Goal: Browse casually: Explore the website without a specific task or goal

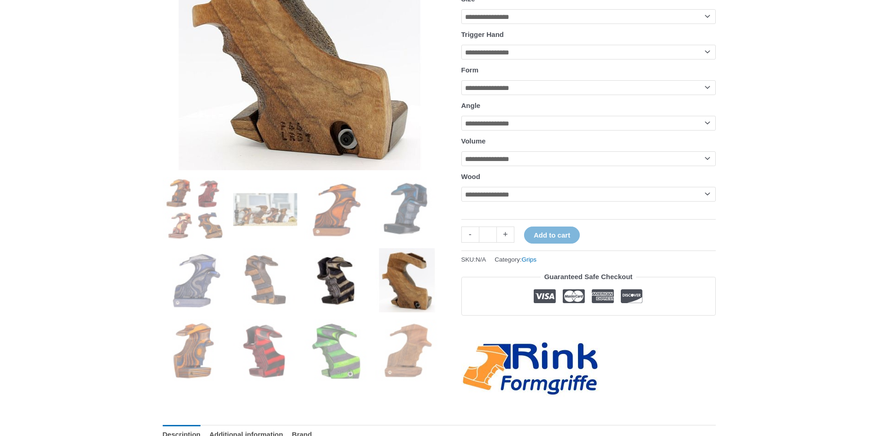
scroll to position [280, 0]
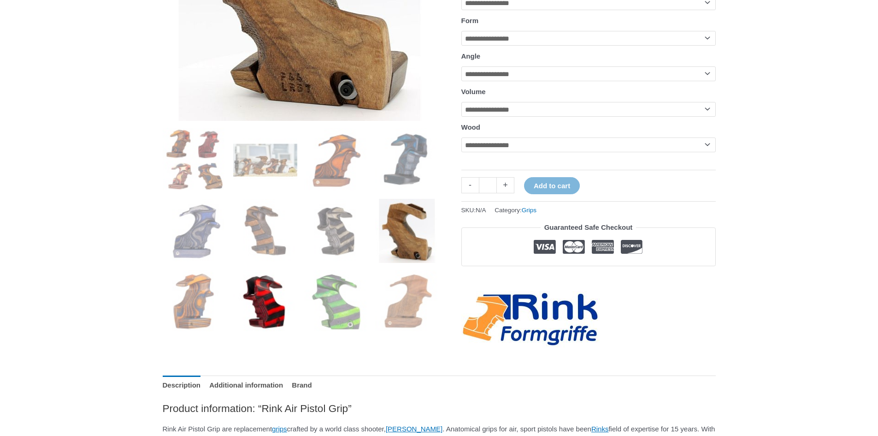
click at [285, 316] on img at bounding box center [265, 302] width 64 height 64
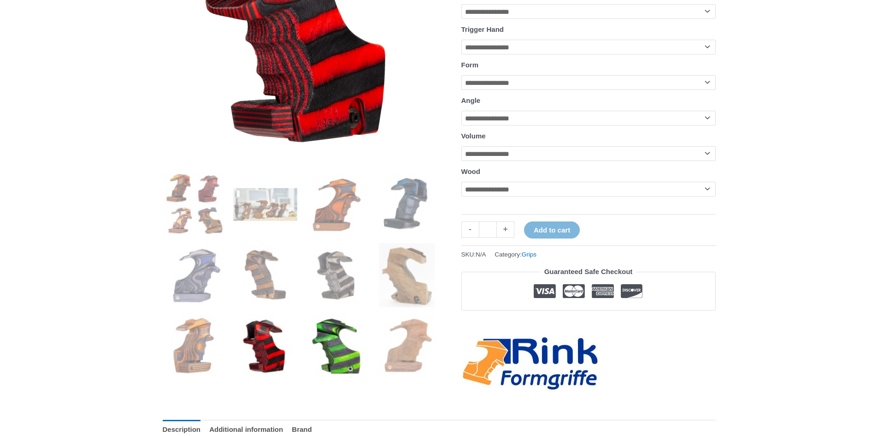
scroll to position [234, 0]
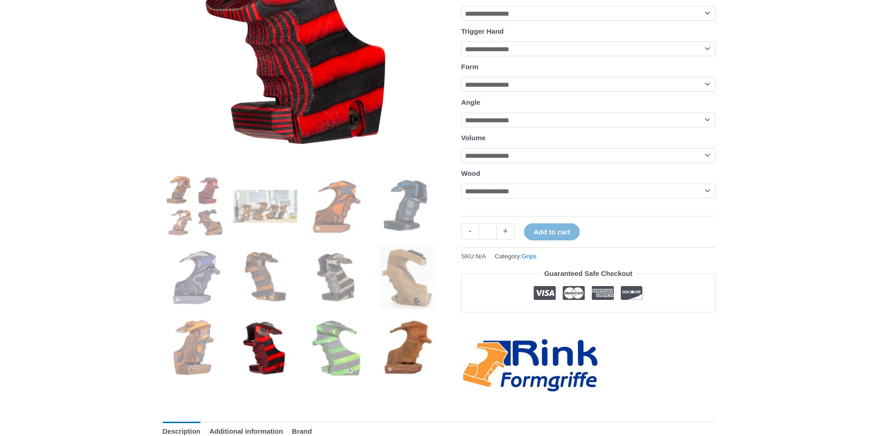
click at [423, 353] on img at bounding box center [407, 348] width 64 height 64
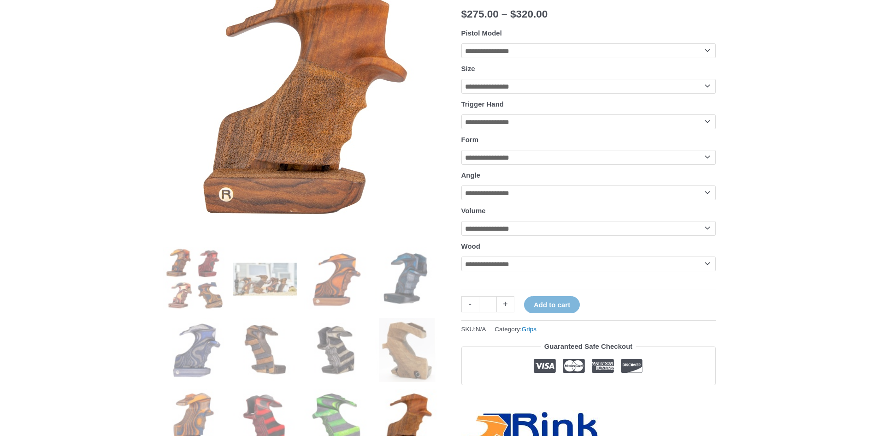
scroll to position [188, 0]
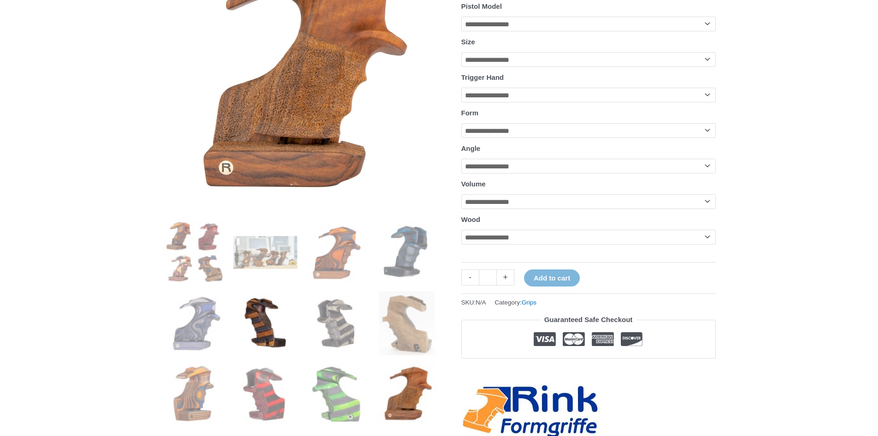
click at [249, 324] on img at bounding box center [265, 323] width 64 height 64
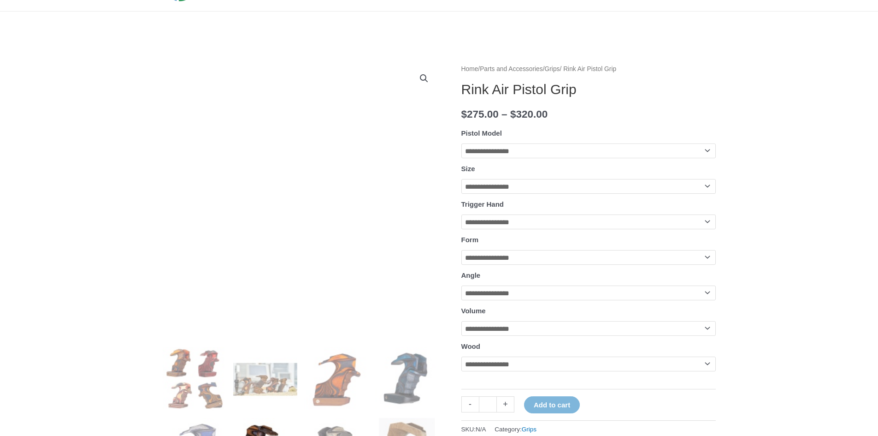
scroll to position [50, 0]
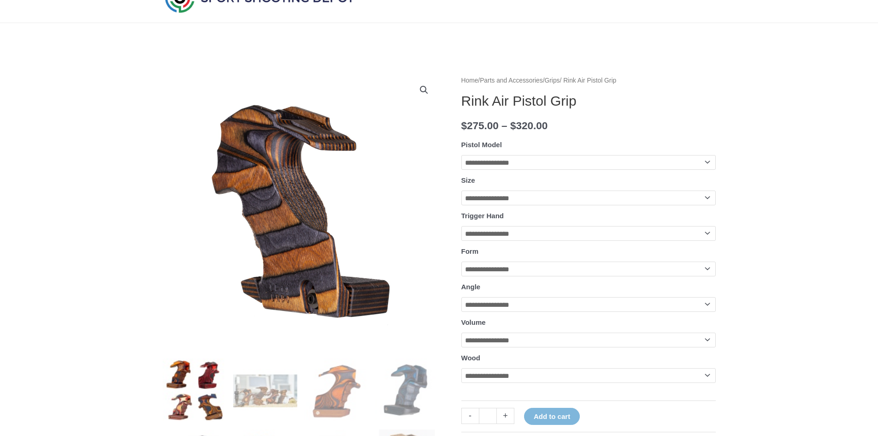
click at [204, 374] on img at bounding box center [195, 390] width 64 height 64
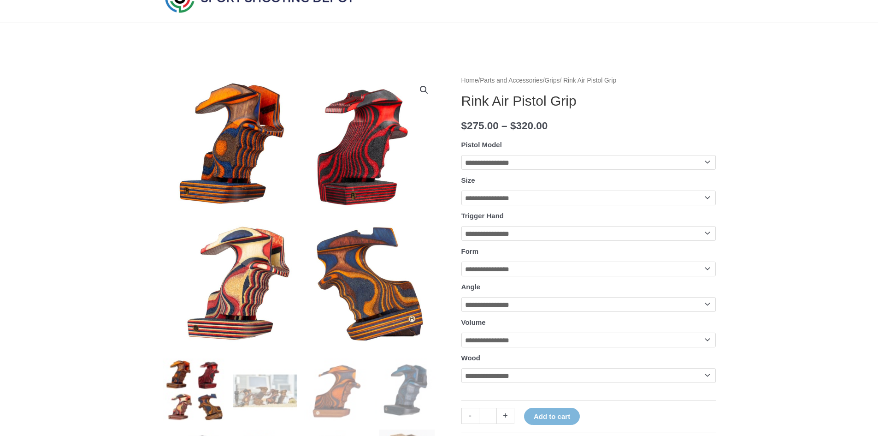
click at [213, 402] on img at bounding box center [195, 390] width 64 height 64
click at [325, 395] on img at bounding box center [336, 390] width 64 height 64
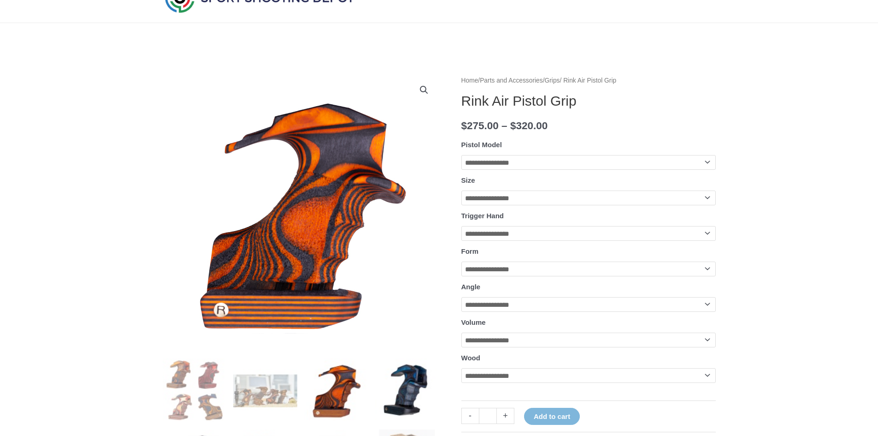
click at [406, 394] on img at bounding box center [407, 390] width 64 height 64
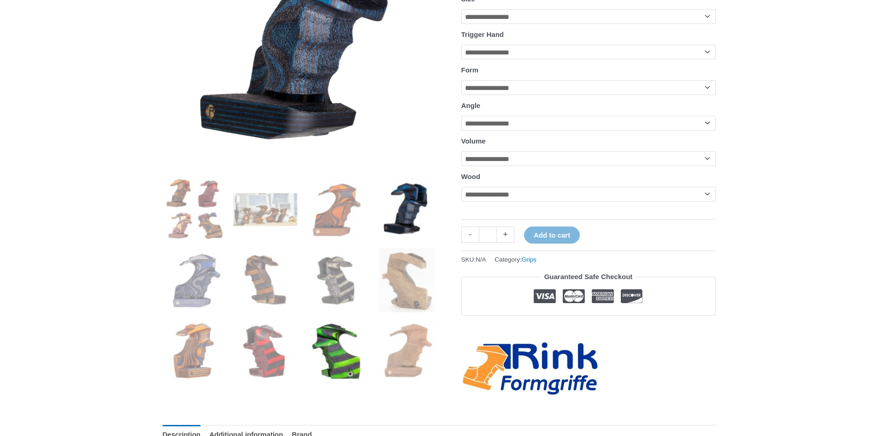
scroll to position [234, 0]
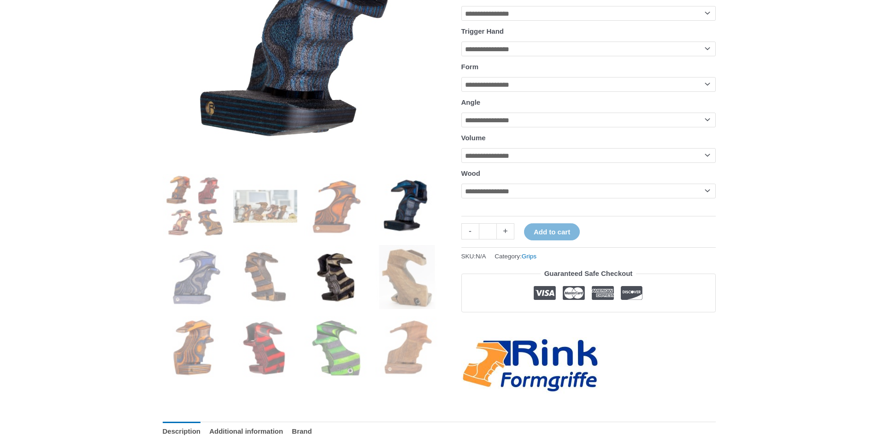
click at [342, 266] on img at bounding box center [336, 277] width 64 height 64
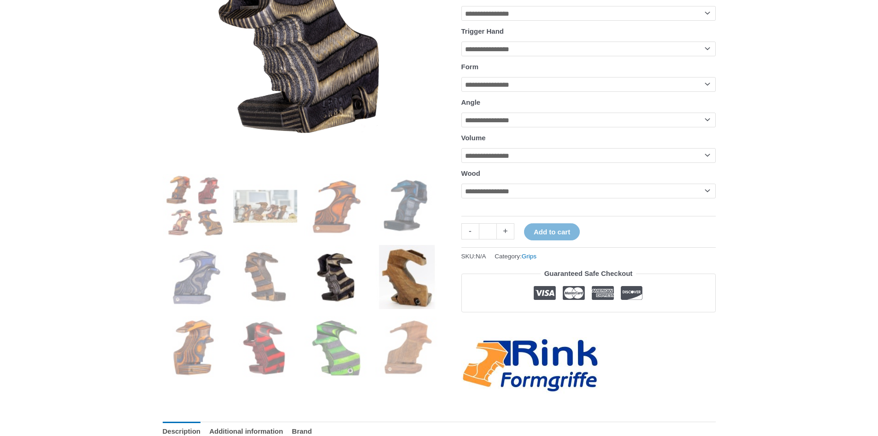
click at [393, 275] on img at bounding box center [407, 277] width 64 height 64
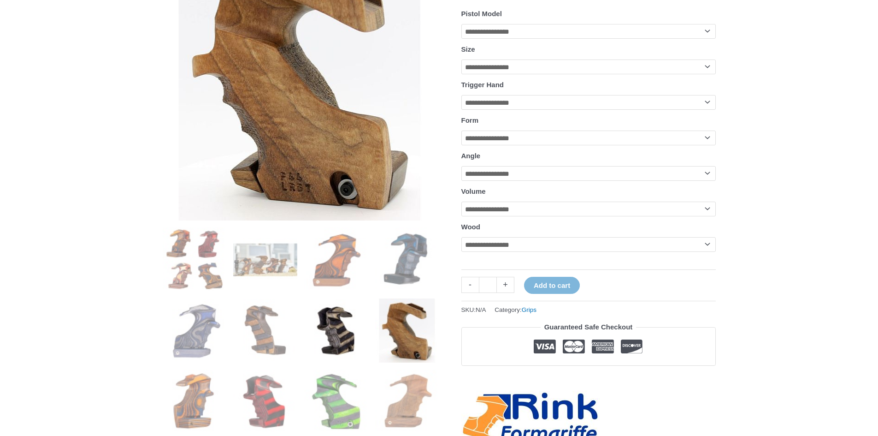
scroll to position [188, 0]
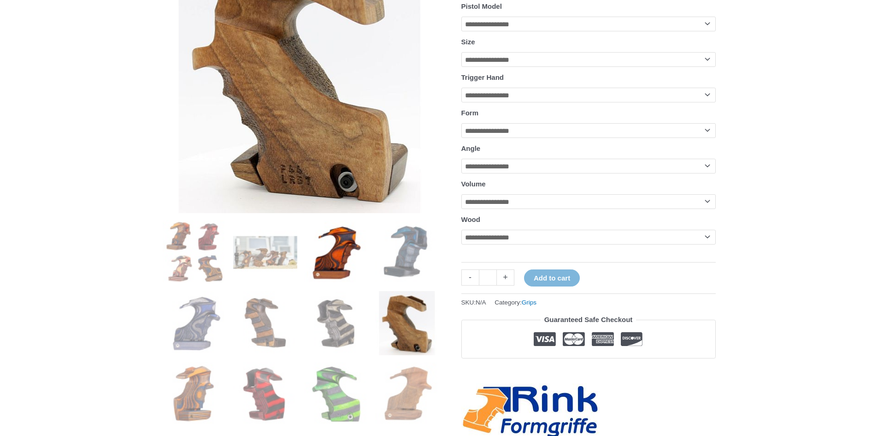
click at [340, 261] on img at bounding box center [336, 252] width 64 height 64
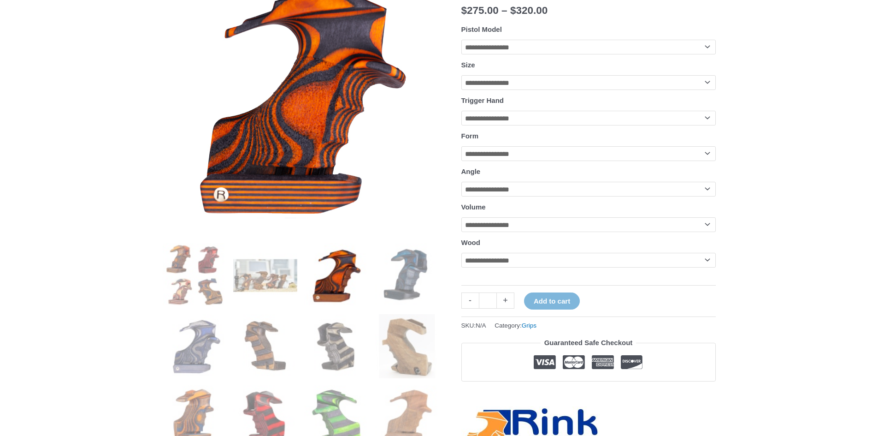
scroll to position [142, 0]
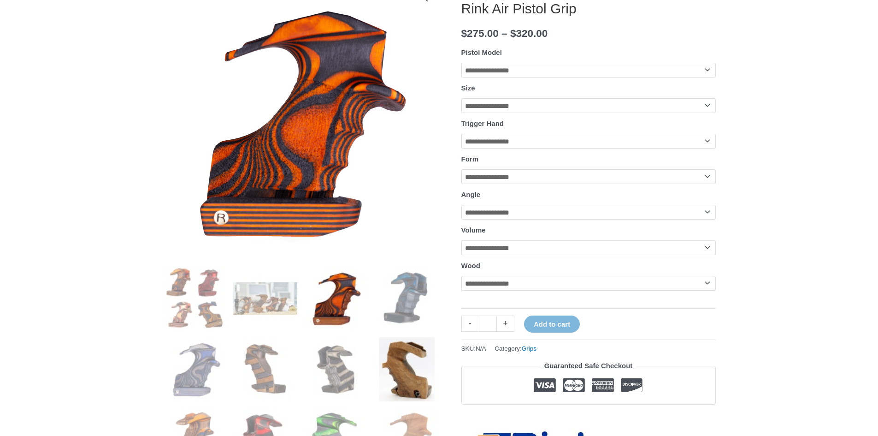
click at [417, 385] on img at bounding box center [407, 369] width 64 height 64
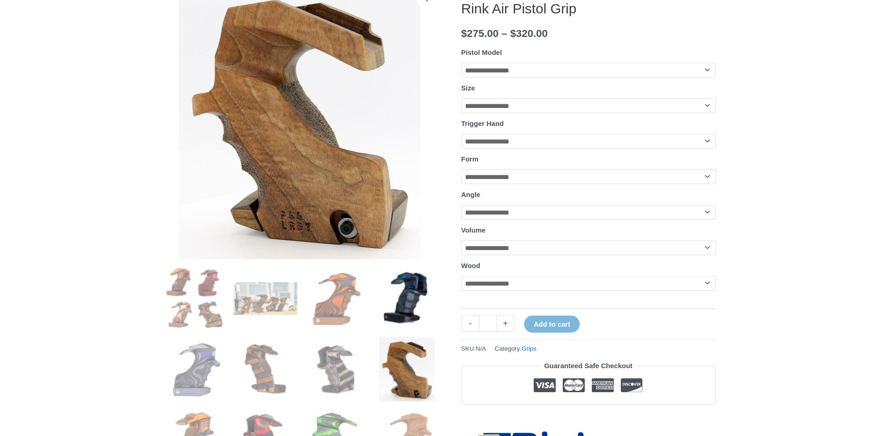
click at [394, 313] on img at bounding box center [407, 298] width 64 height 64
